Goal: Task Accomplishment & Management: Manage account settings

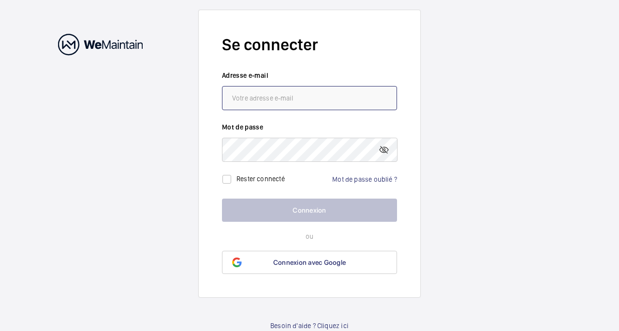
click at [266, 97] on input "email" at bounding box center [309, 98] width 175 height 24
type input "6l"
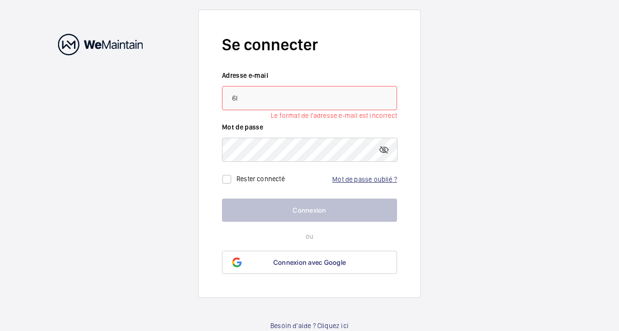
click at [363, 181] on link "Mot de passe oublié ?" at bounding box center [364, 180] width 65 height 8
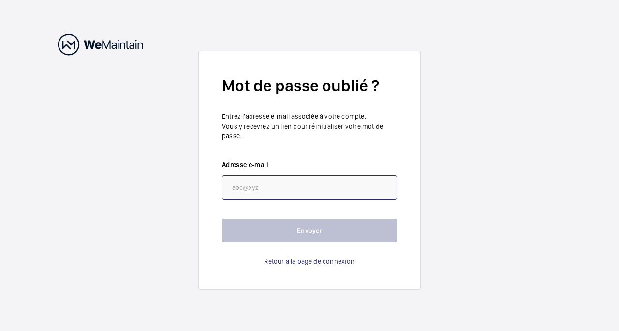
click at [299, 192] on input "email" at bounding box center [309, 188] width 175 height 24
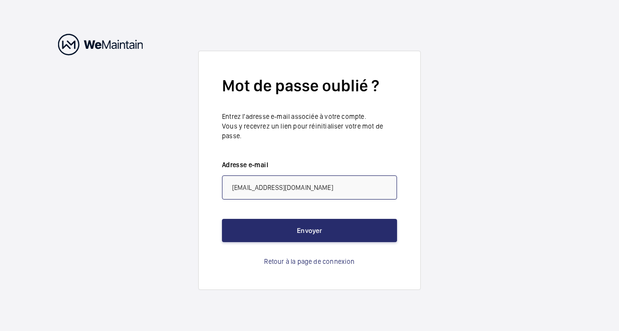
type input "[EMAIL_ADDRESS][DOMAIN_NAME]"
click at [222, 219] on button "Envoyer" at bounding box center [309, 230] width 175 height 23
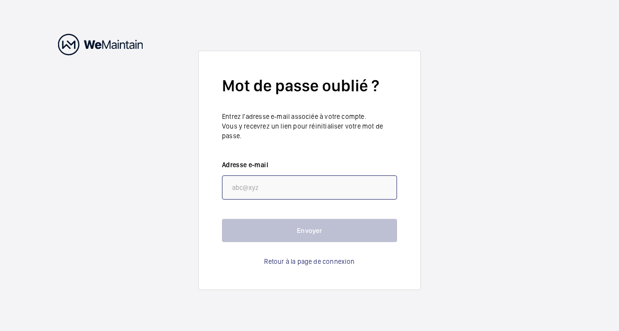
click at [247, 193] on input "email" at bounding box center [309, 188] width 175 height 24
paste input "[EMAIL_ADDRESS][DOMAIN_NAME]"
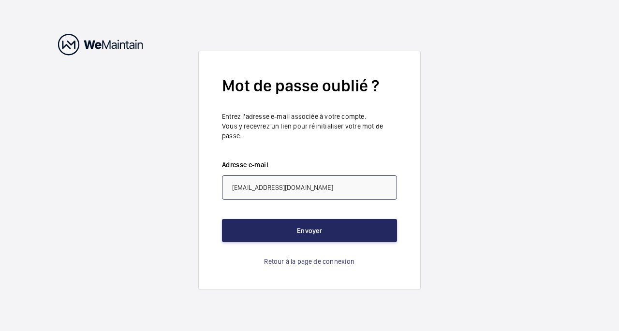
type input "[EMAIL_ADDRESS][DOMAIN_NAME]"
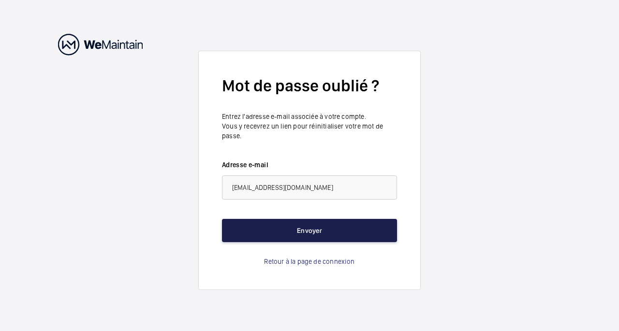
click at [250, 227] on button "Envoyer" at bounding box center [309, 230] width 175 height 23
